Goal: Task Accomplishment & Management: Complete application form

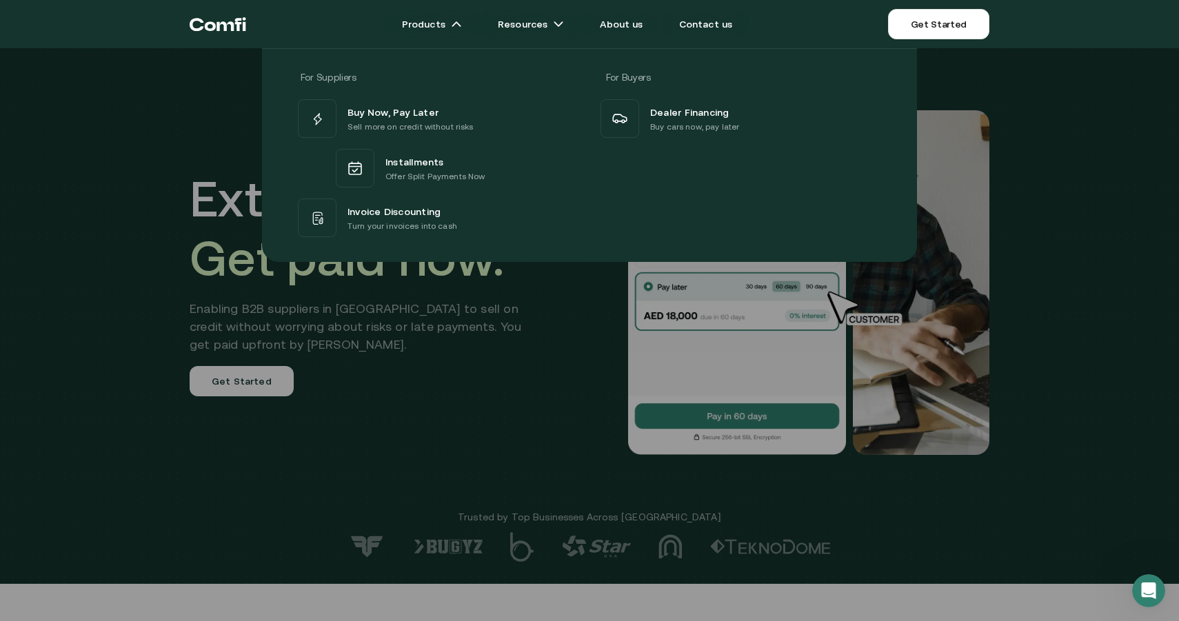
click at [170, 138] on div "For Suppliers For Buyers Buy Now, Pay Later Sell more on credit without risks I…" at bounding box center [589, 150] width 1179 height 224
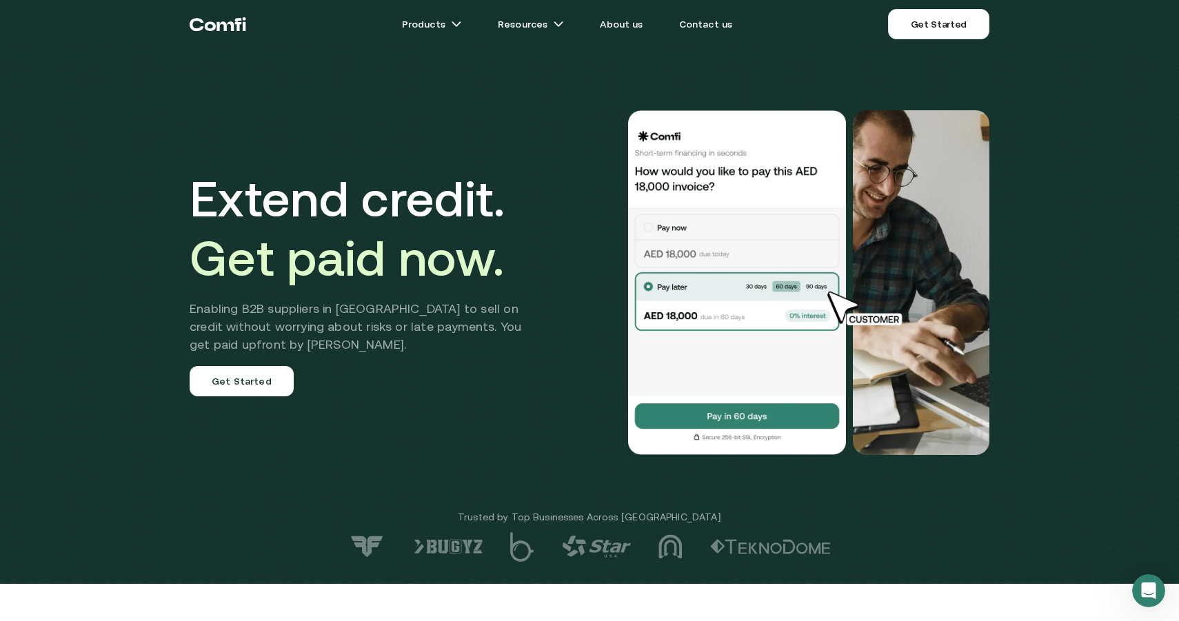
click at [625, 40] on nav "Products Resources About us Contact us Get Started Products Resources About us …" at bounding box center [589, 24] width 827 height 48
click at [624, 28] on link "About us" at bounding box center [621, 24] width 76 height 28
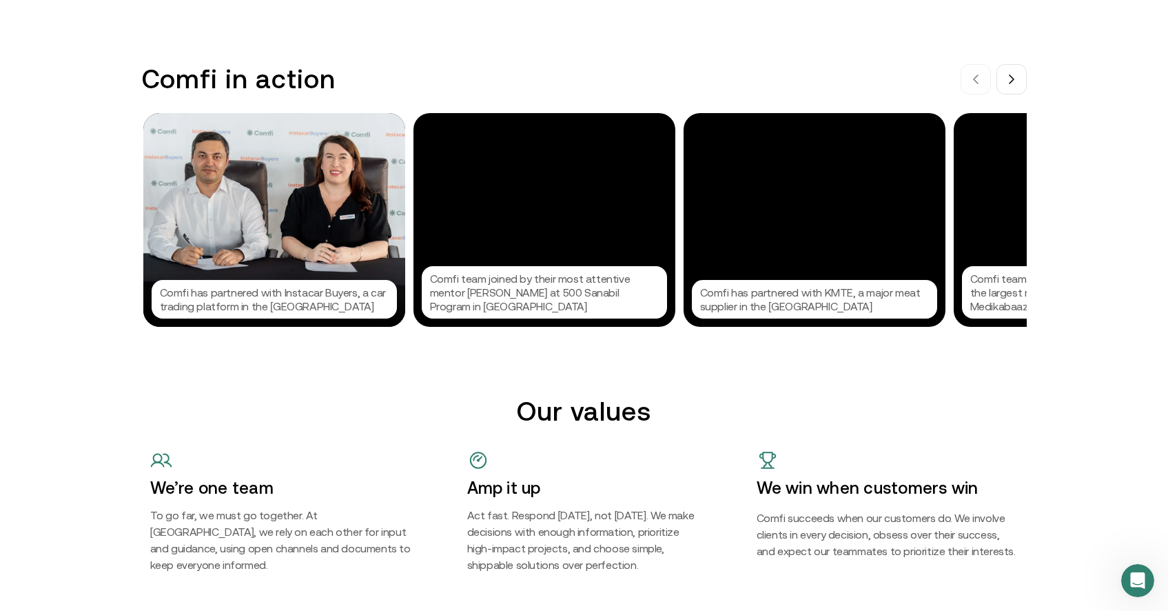
scroll to position [1392, 0]
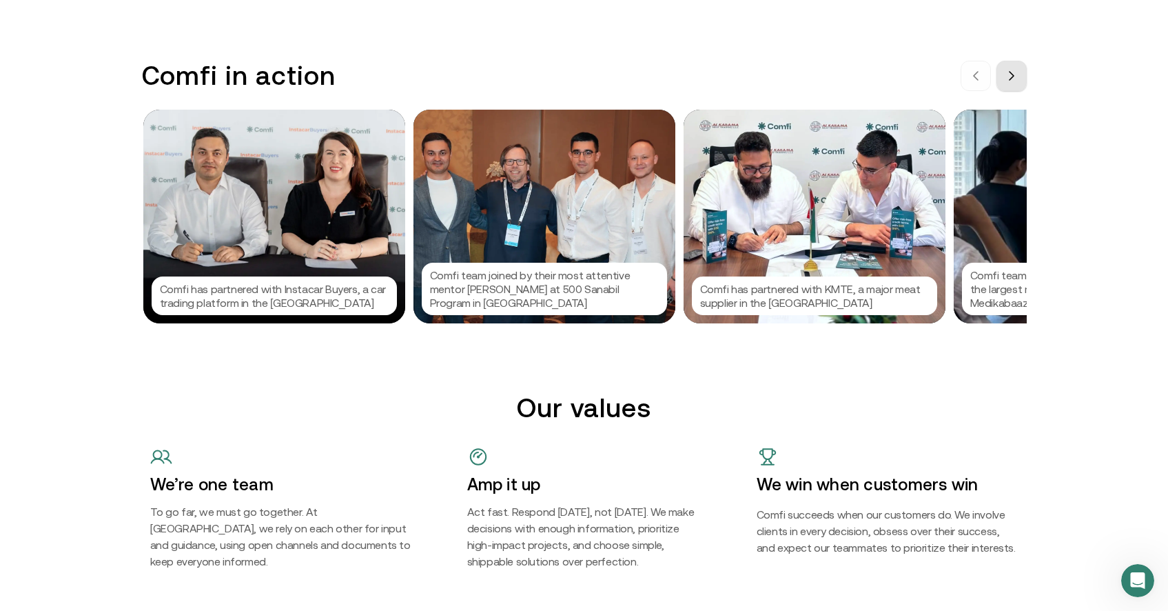
click at [1022, 69] on button at bounding box center [1012, 76] width 30 height 30
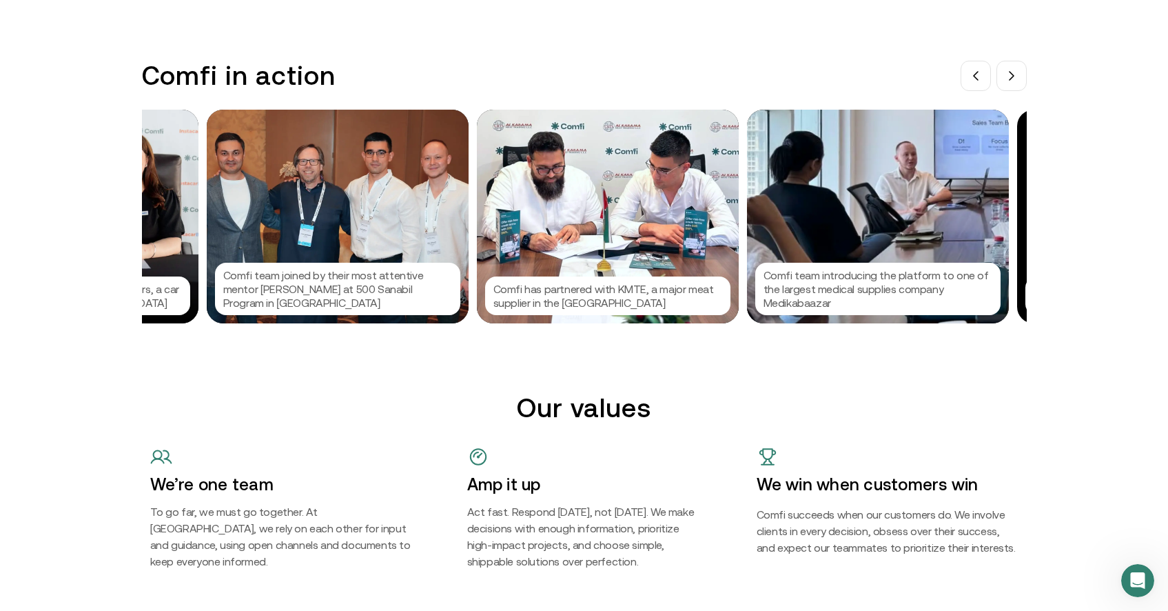
scroll to position [1414, 0]
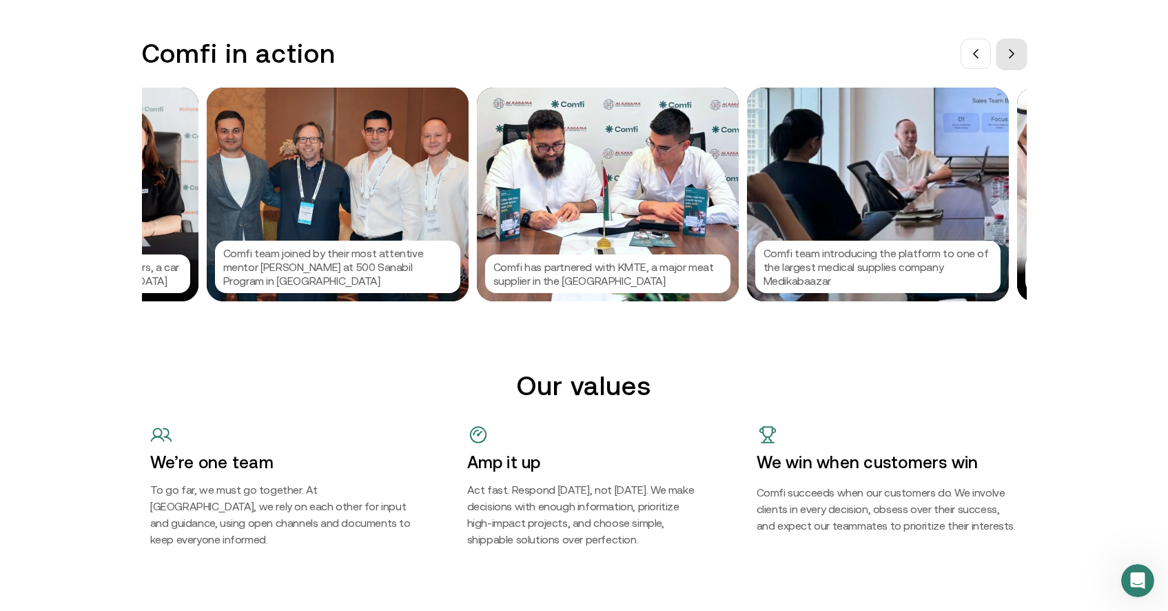
click at [1015, 50] on icon at bounding box center [1011, 53] width 11 height 11
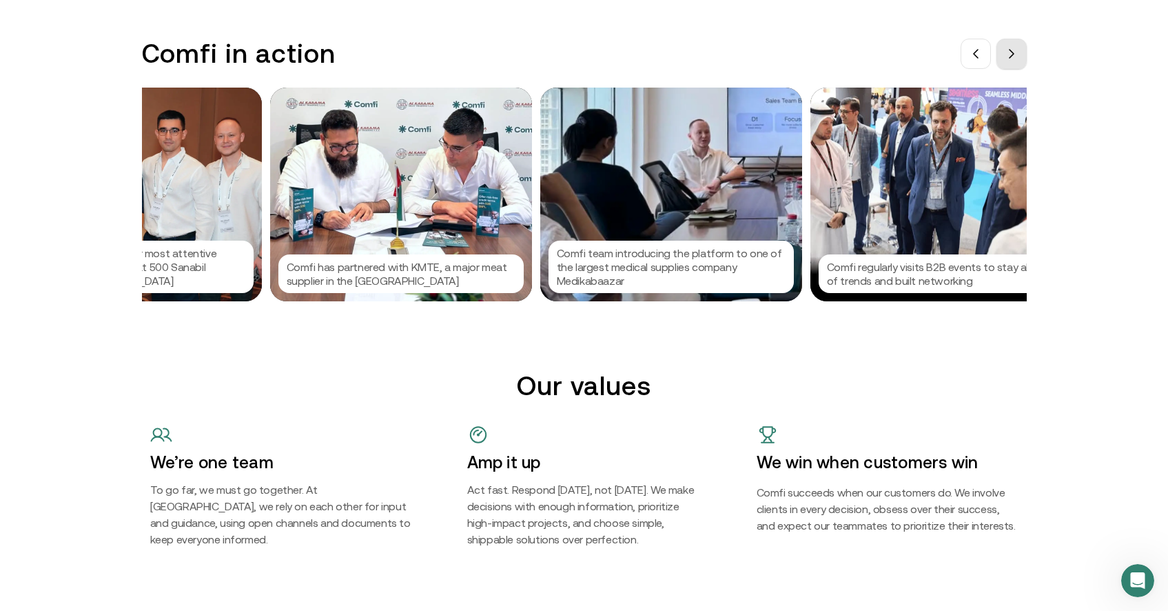
click at [1015, 50] on icon at bounding box center [1011, 53] width 11 height 11
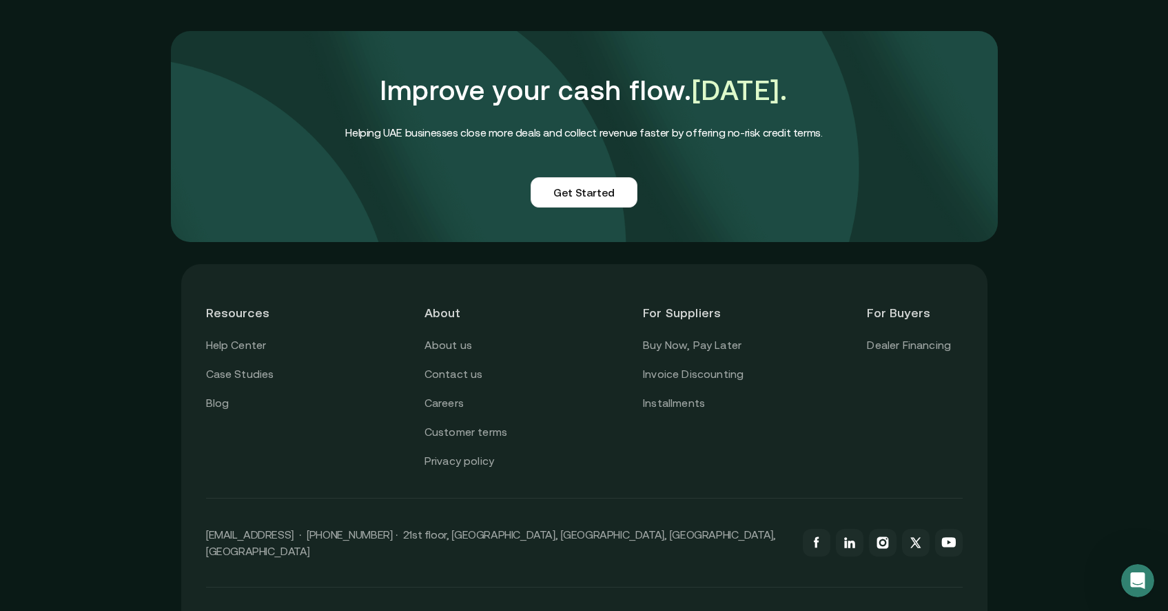
scroll to position [3367, 0]
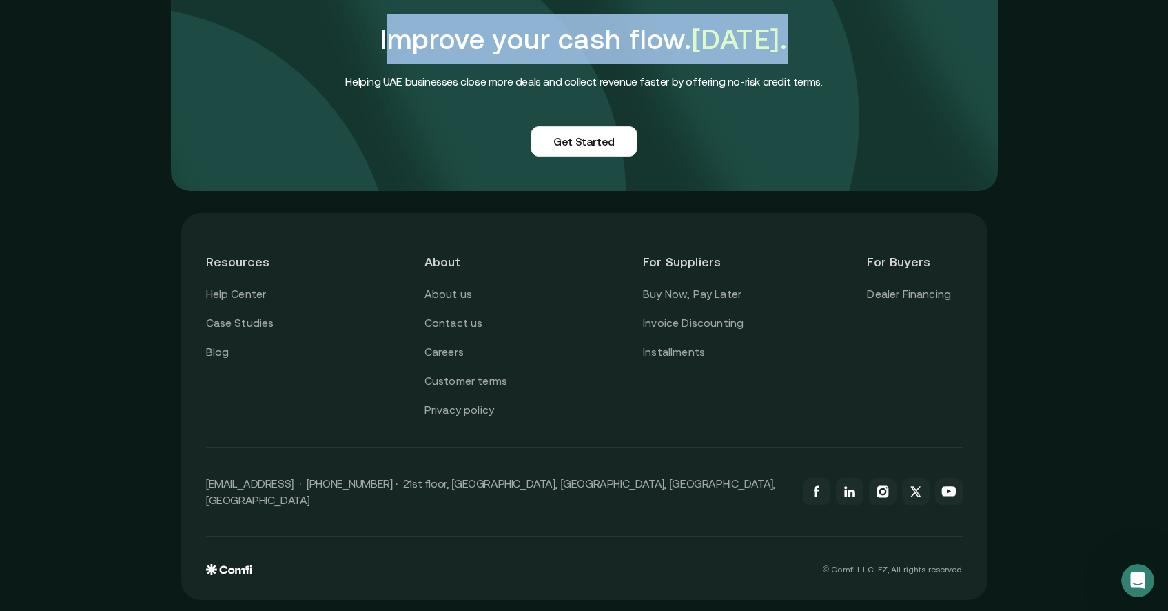
drag, startPoint x: 395, startPoint y: 54, endPoint x: 723, endPoint y: 65, distance: 328.3
click at [723, 64] on h1 "Improve your cash flow. [DATE]." at bounding box center [583, 39] width 477 height 50
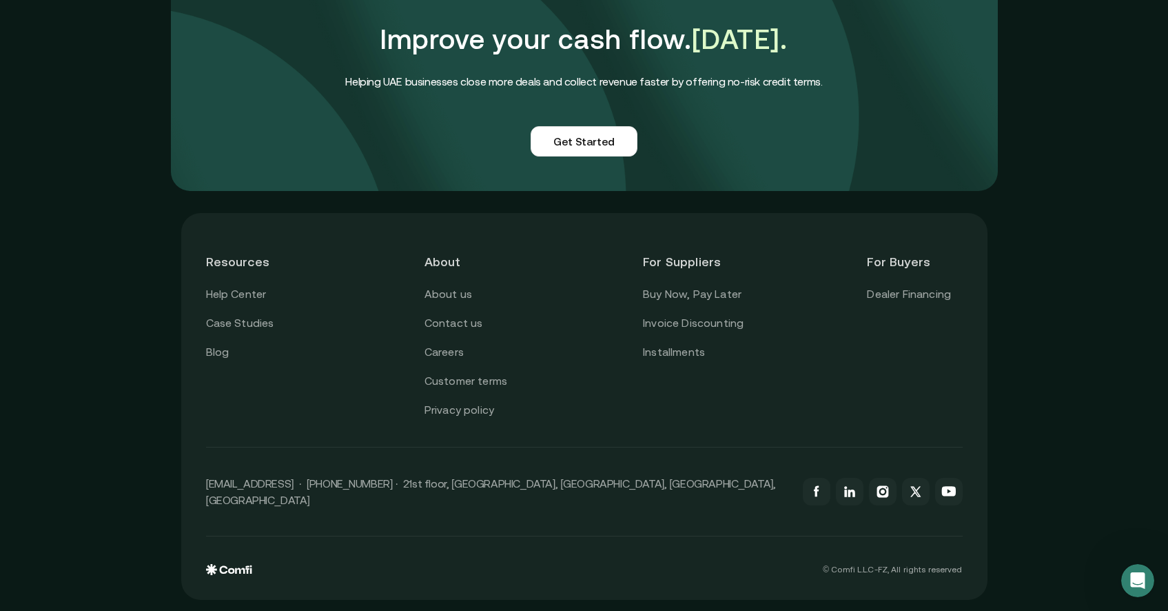
click at [403, 90] on h4 "Helping UAE businesses close more deals and collect revenue faster by offering …" at bounding box center [583, 81] width 477 height 18
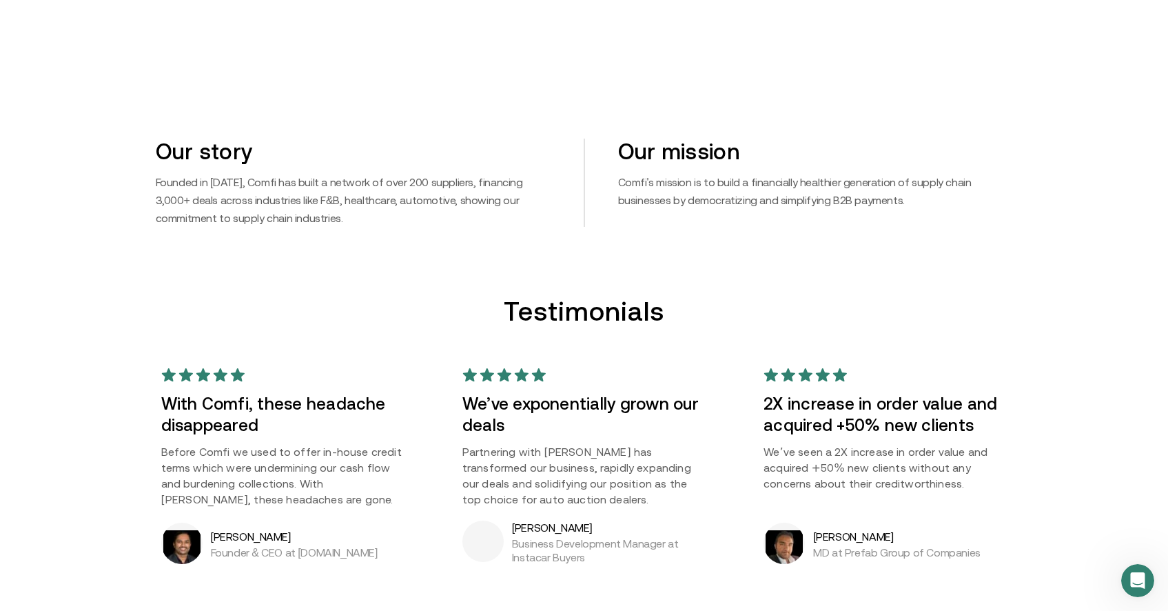
scroll to position [0, 0]
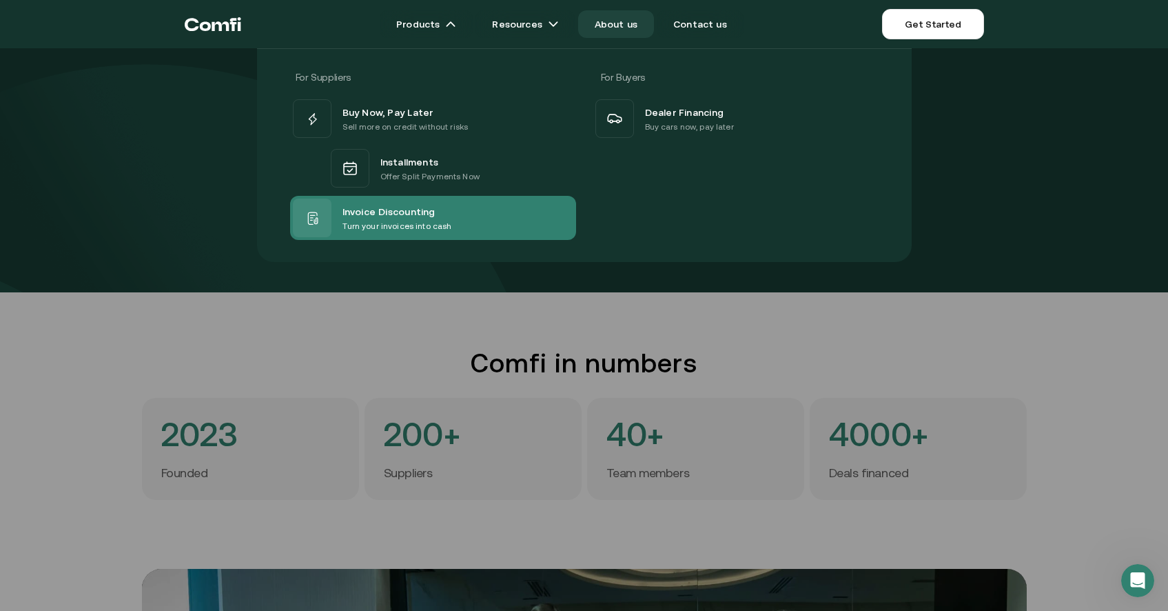
click at [370, 208] on span "Invoice Discounting" at bounding box center [389, 211] width 93 height 17
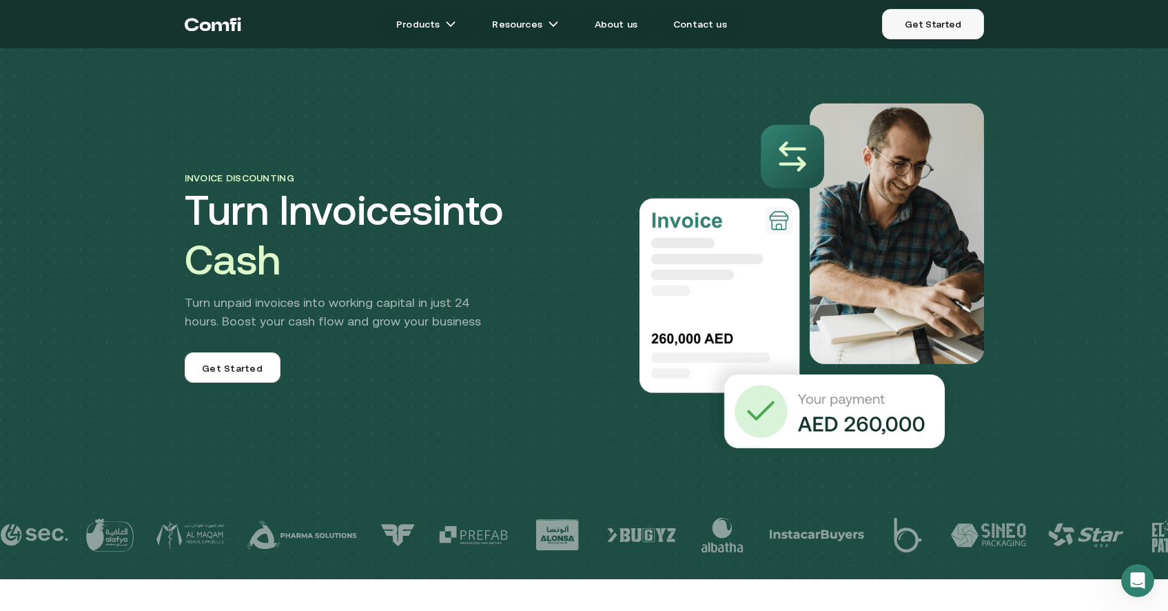
click at [933, 30] on link "Get Started" at bounding box center [932, 24] width 101 height 30
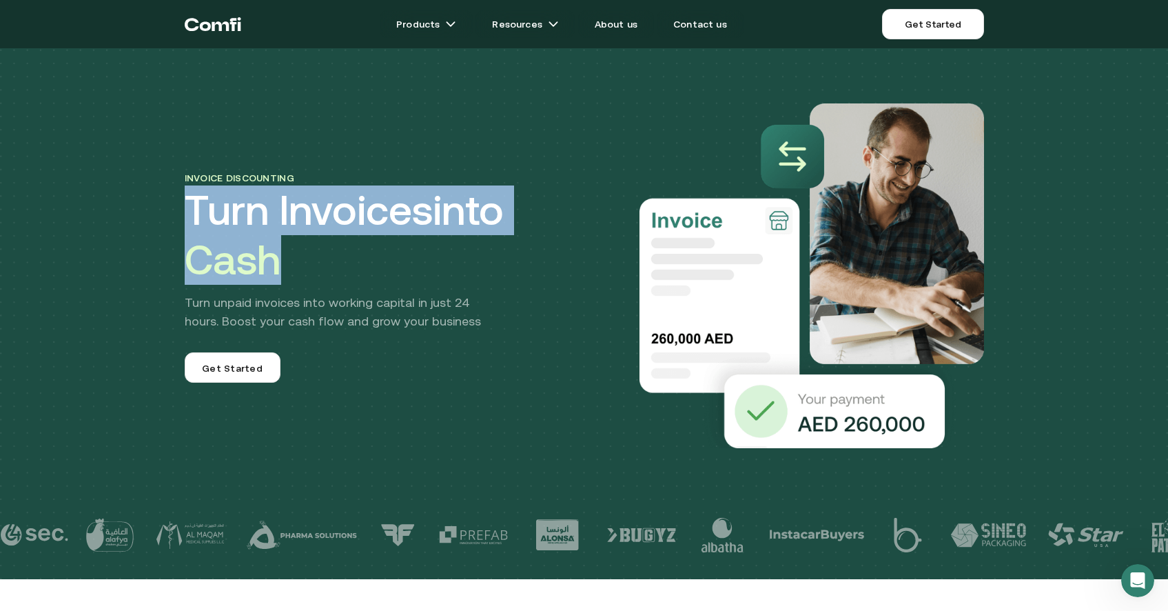
drag, startPoint x: 312, startPoint y: 273, endPoint x: 183, endPoint y: 212, distance: 142.1
click at [183, 212] on div "Invoice discounting Turn Invoices into Cash Turn unpaid invoices into working c…" at bounding box center [584, 248] width 827 height 400
